Goal: Task Accomplishment & Management: Complete application form

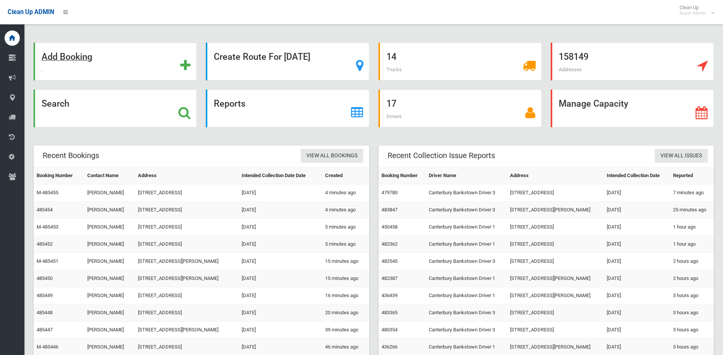
click at [188, 69] on icon at bounding box center [185, 65] width 10 height 13
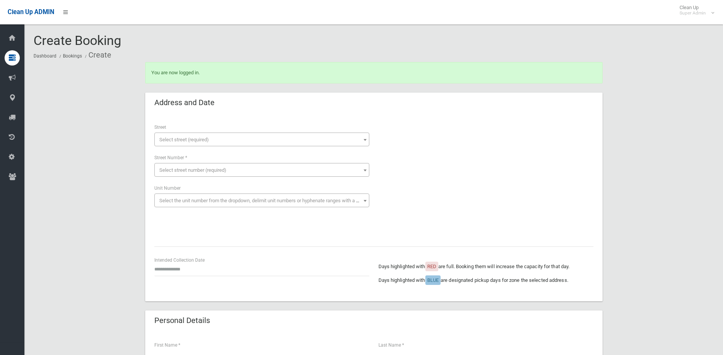
click at [196, 173] on span "Select street number (required)" at bounding box center [261, 170] width 211 height 11
click at [177, 135] on span "Select street (required)" at bounding box center [261, 140] width 211 height 11
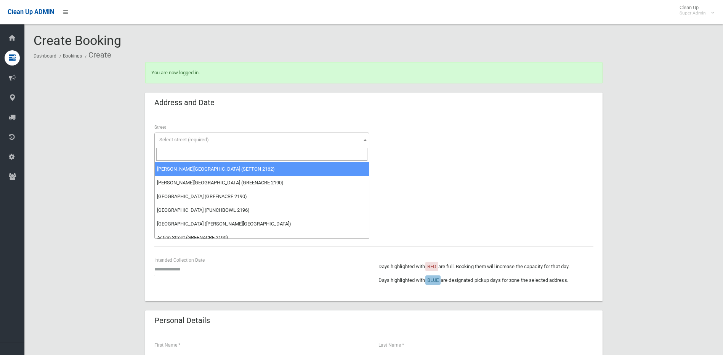
click at [182, 154] on input "search" at bounding box center [261, 154] width 211 height 13
click at [183, 154] on input "search" at bounding box center [261, 154] width 211 height 13
